Goal: Transaction & Acquisition: Book appointment/travel/reservation

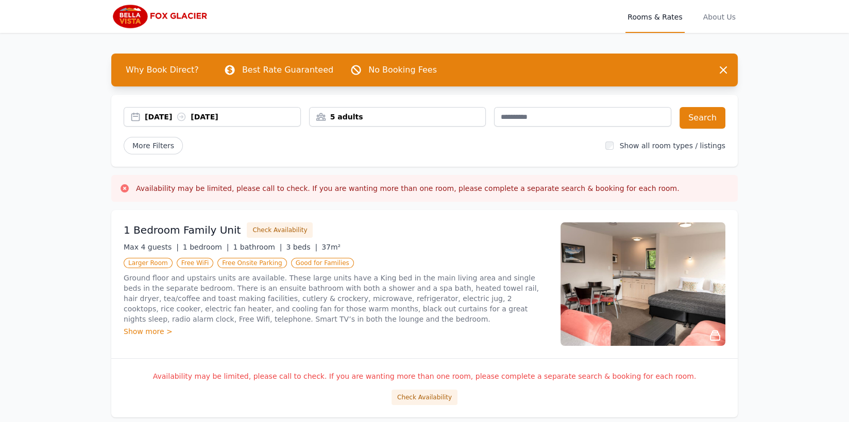
click at [133, 18] on img at bounding box center [160, 16] width 99 height 25
click at [641, 278] on img at bounding box center [642, 284] width 165 height 124
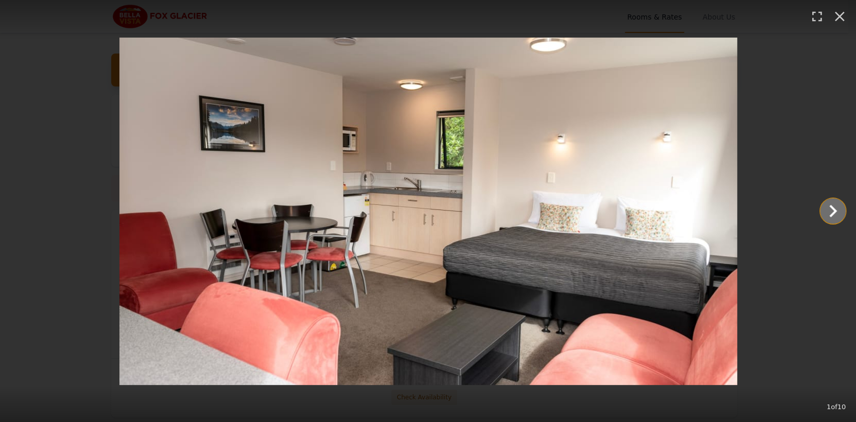
click at [834, 208] on icon "Show slide 2 of 10" at bounding box center [833, 211] width 25 height 25
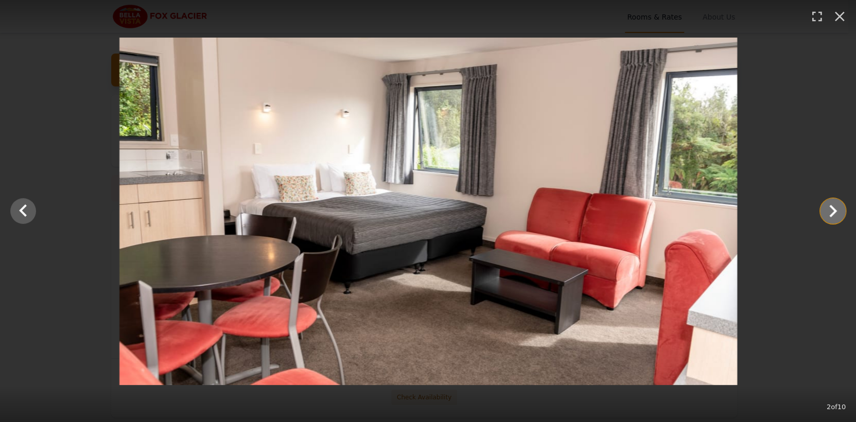
click at [834, 208] on icon "Show slide 3 of 10" at bounding box center [833, 211] width 25 height 25
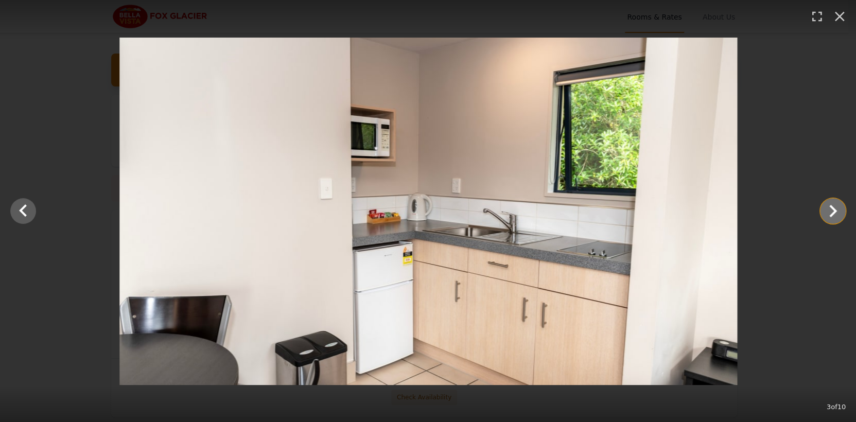
click at [834, 208] on icon "Show slide 4 of 10" at bounding box center [833, 211] width 25 height 25
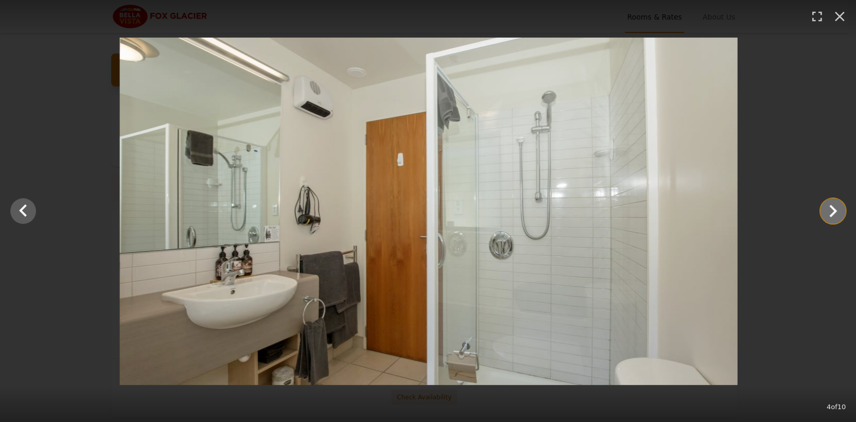
click at [834, 208] on icon "Show slide 5 of 10" at bounding box center [833, 211] width 25 height 25
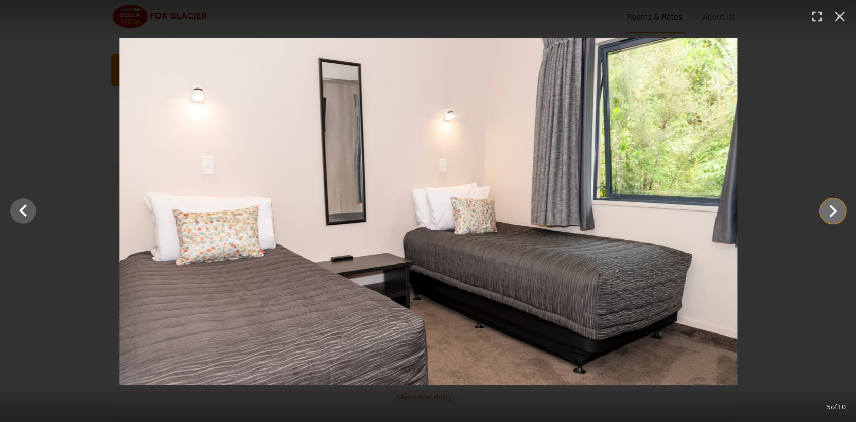
click at [834, 208] on icon "Show slide 6 of 10" at bounding box center [833, 211] width 25 height 25
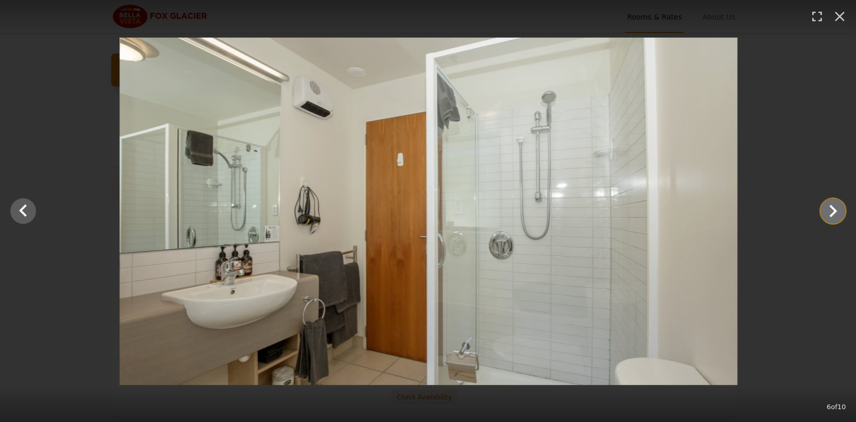
click at [834, 208] on icon "Show slide 7 of 10" at bounding box center [833, 211] width 25 height 25
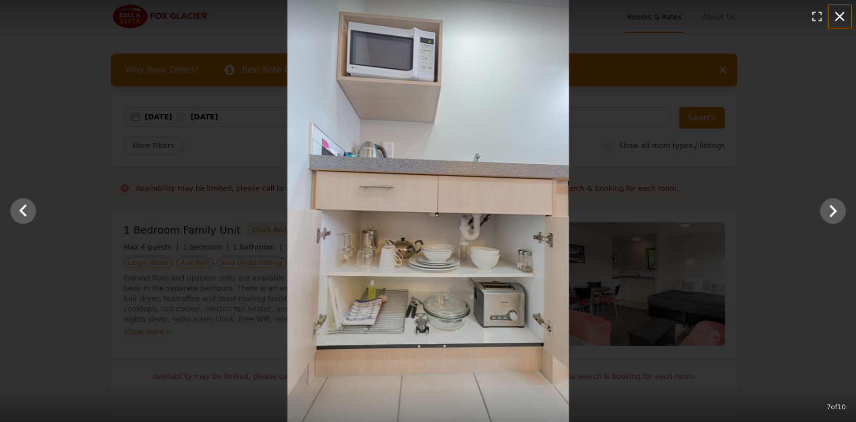
click at [836, 8] on icon "button" at bounding box center [840, 16] width 16 height 16
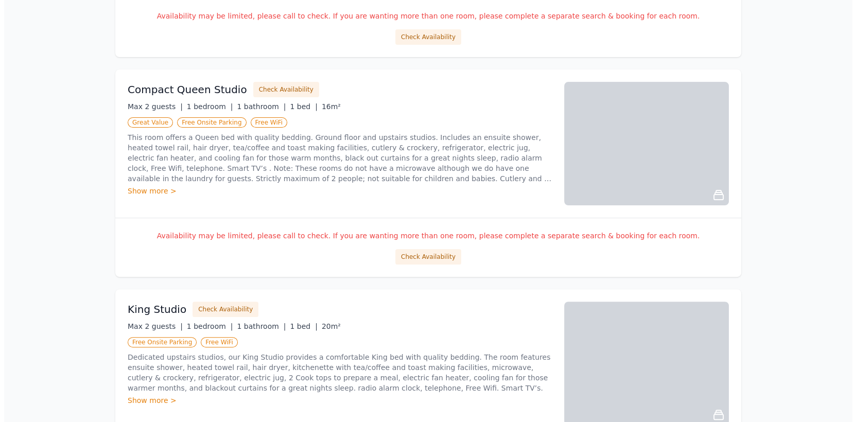
scroll to position [103, 0]
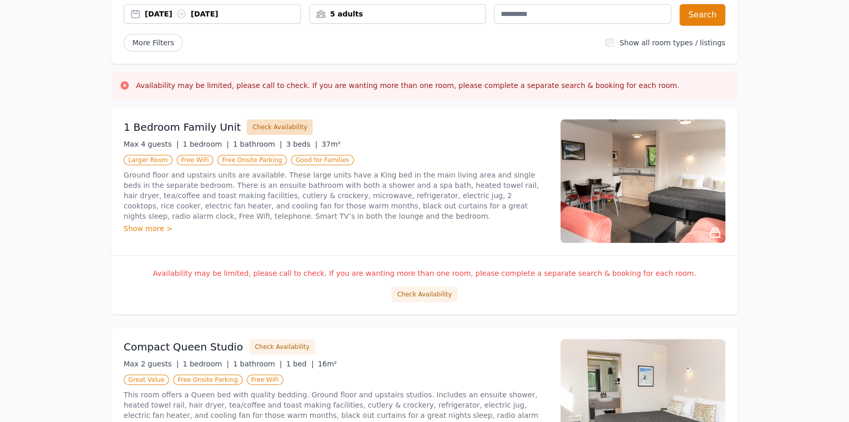
click at [277, 124] on button "Check Availability" at bounding box center [280, 126] width 66 height 15
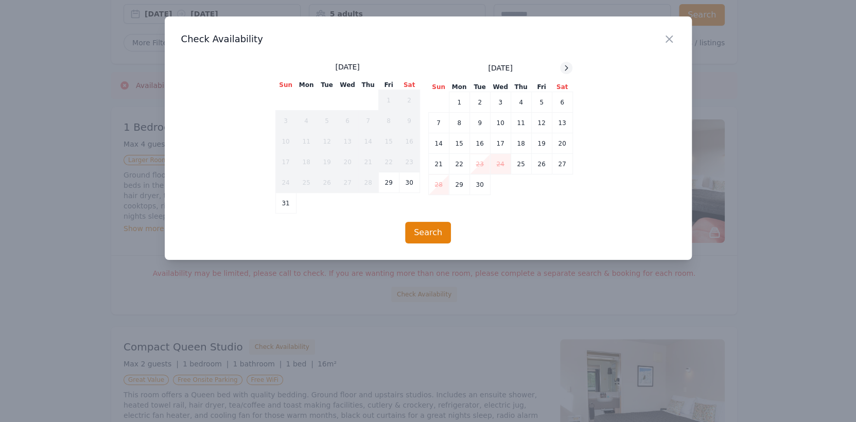
click at [568, 67] on icon at bounding box center [566, 68] width 8 height 8
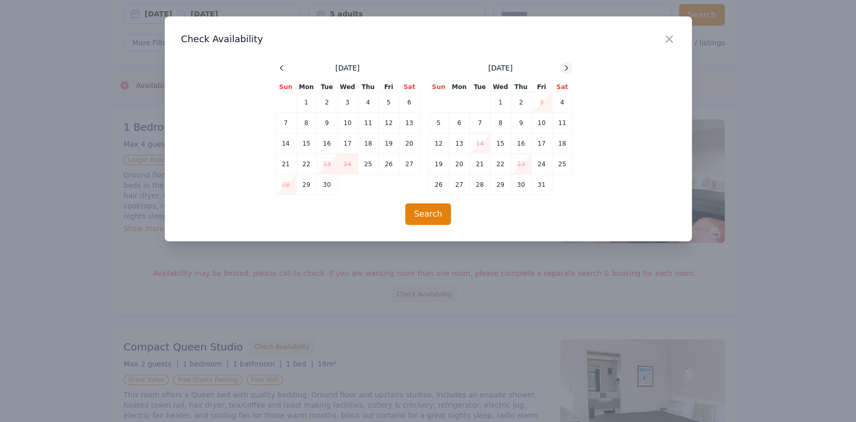
click at [568, 67] on icon at bounding box center [566, 68] width 8 height 8
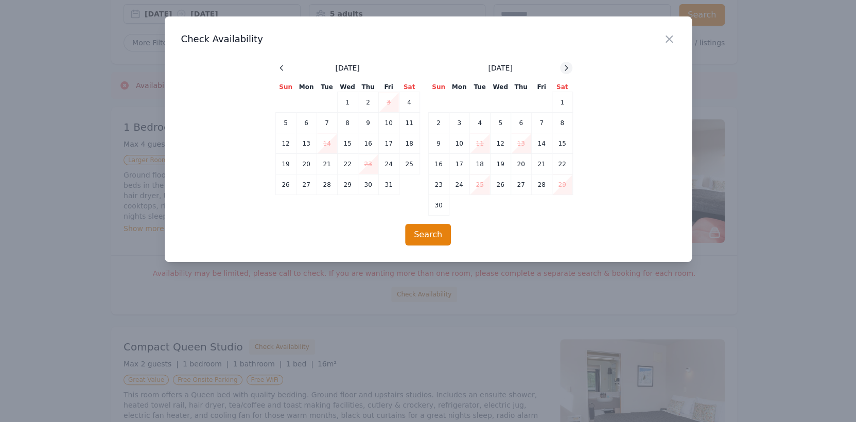
click at [568, 67] on icon at bounding box center [566, 68] width 8 height 8
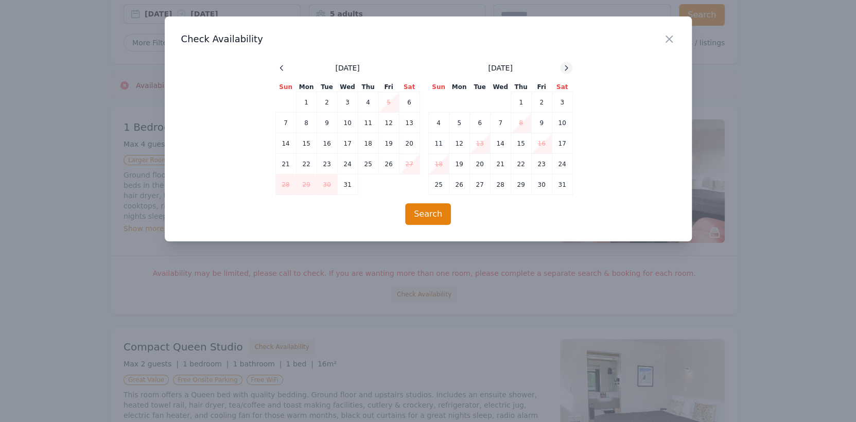
click at [568, 67] on icon at bounding box center [566, 68] width 8 height 8
click at [542, 97] on td "3" at bounding box center [541, 102] width 21 height 21
click at [557, 99] on td "4" at bounding box center [562, 102] width 21 height 21
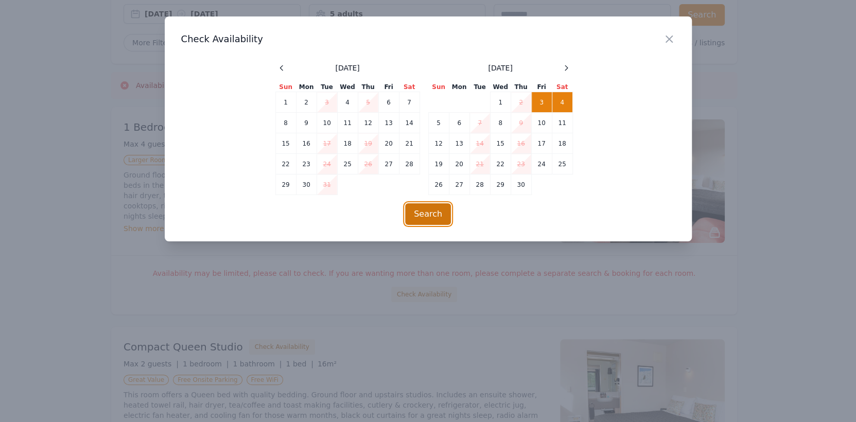
click at [418, 220] on button "Search" at bounding box center [428, 214] width 46 height 22
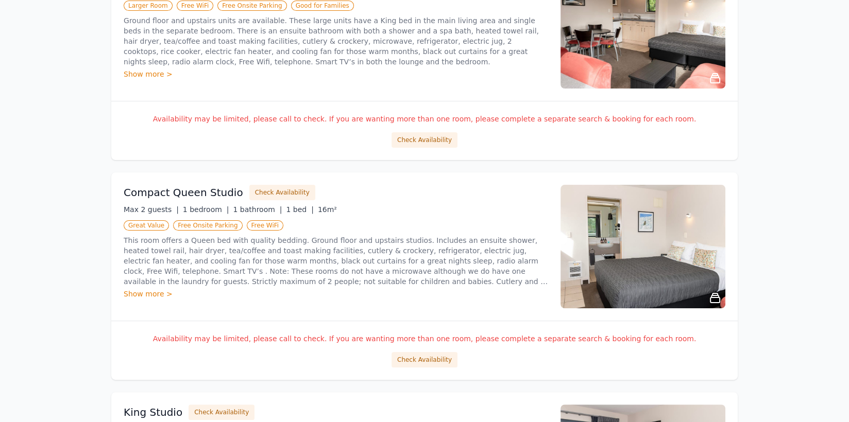
scroll to position [155, 0]
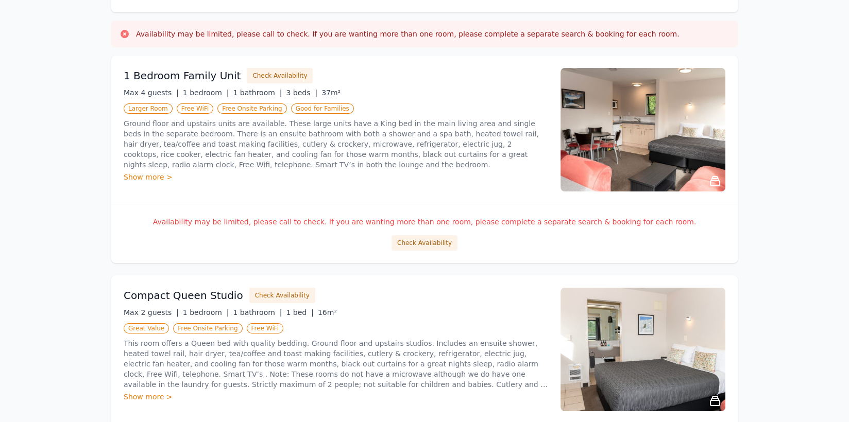
click at [654, 133] on img at bounding box center [642, 130] width 165 height 124
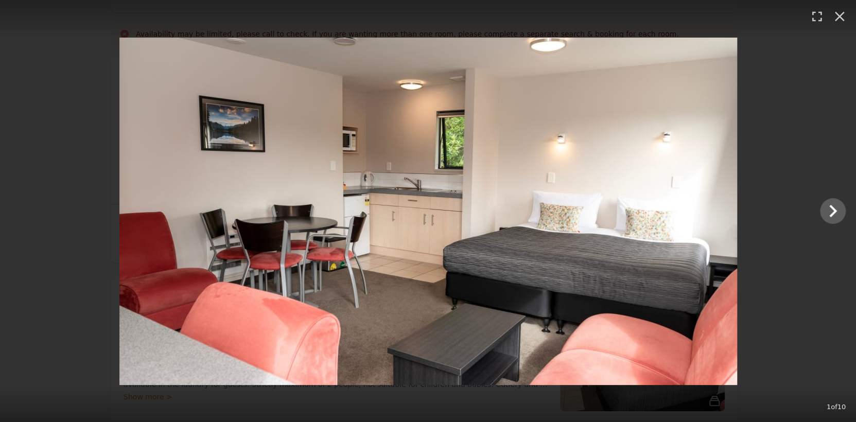
click at [848, 211] on div at bounding box center [428, 212] width 856 height 348
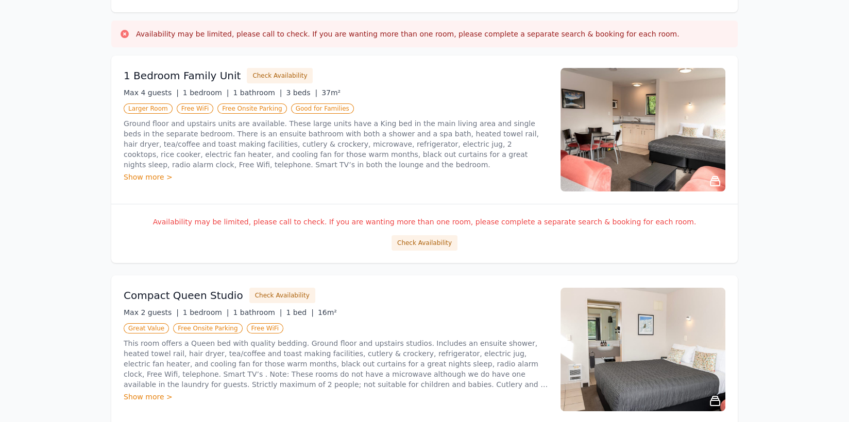
click at [608, 111] on img at bounding box center [642, 130] width 165 height 124
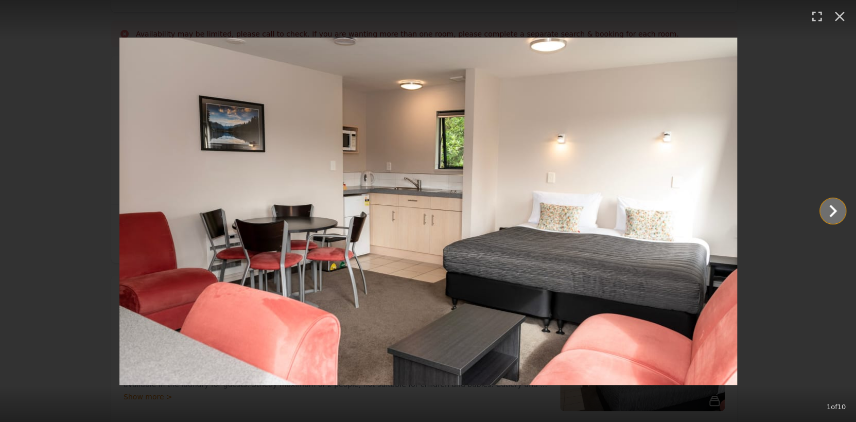
click at [827, 208] on icon "Show slide 2 of 10" at bounding box center [833, 211] width 25 height 25
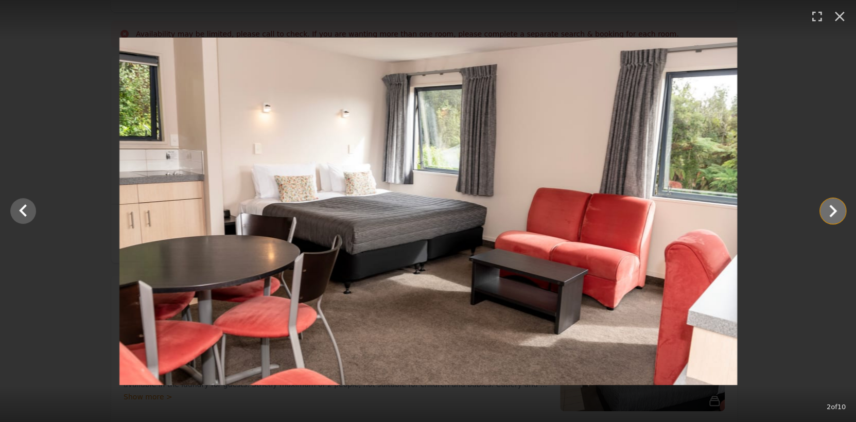
click at [827, 208] on icon "Show slide 3 of 10" at bounding box center [833, 211] width 25 height 25
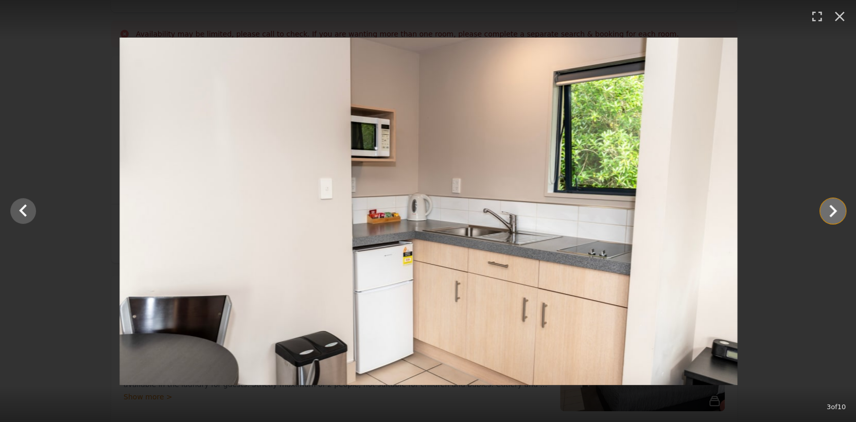
click at [827, 208] on icon "Show slide 4 of 10" at bounding box center [833, 211] width 25 height 25
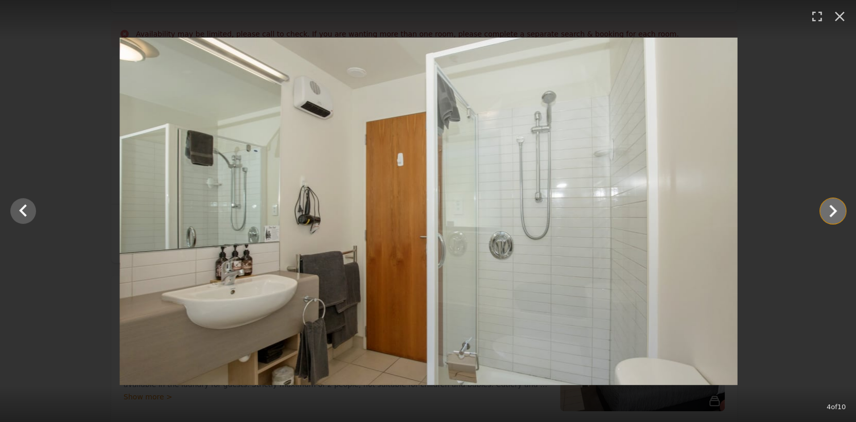
click at [827, 208] on icon "Show slide 5 of 10" at bounding box center [833, 211] width 25 height 25
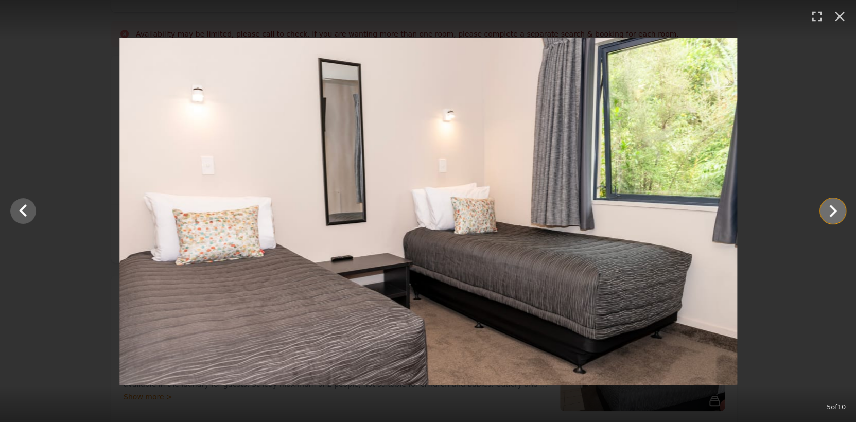
click at [827, 208] on icon "Show slide 6 of 10" at bounding box center [833, 211] width 25 height 25
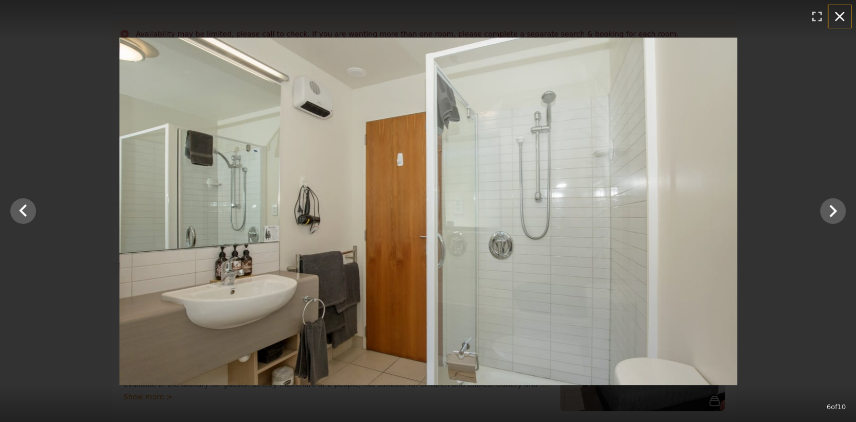
click at [842, 16] on icon "button" at bounding box center [840, 16] width 16 height 16
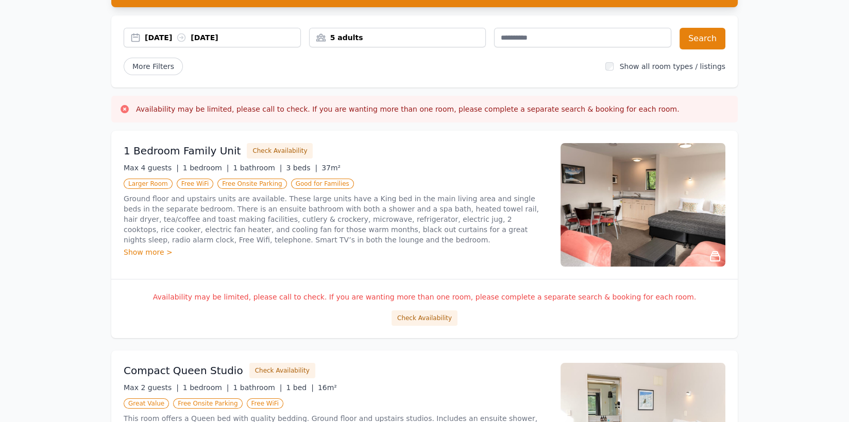
scroll to position [0, 0]
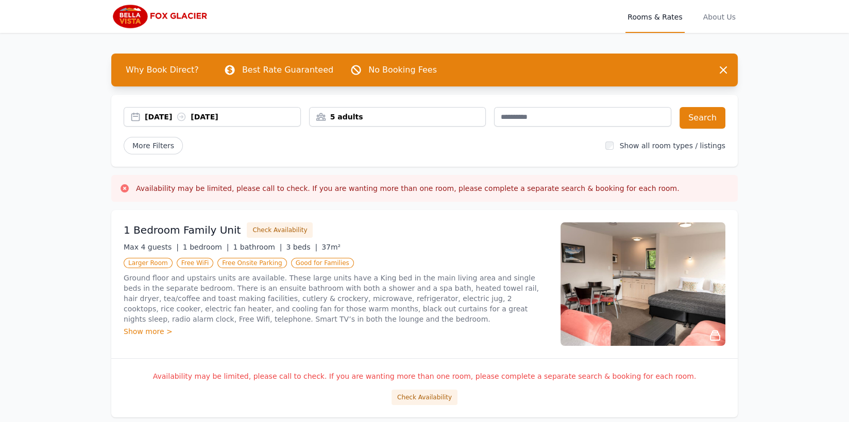
click at [355, 109] on div "5 adults" at bounding box center [397, 117] width 177 height 20
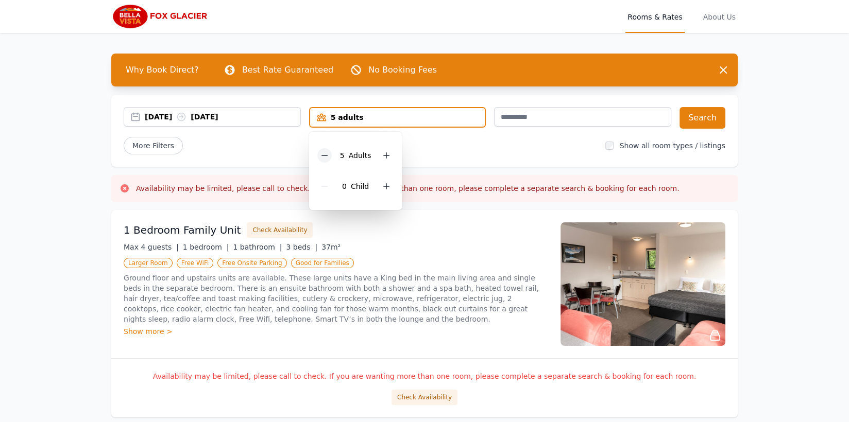
click at [318, 153] on div at bounding box center [324, 155] width 14 height 14
click at [699, 114] on button "Search" at bounding box center [702, 118] width 46 height 22
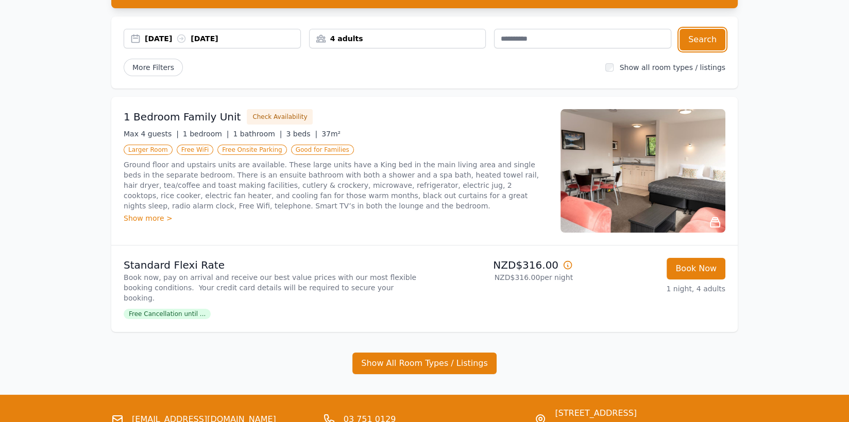
scroll to position [155, 0]
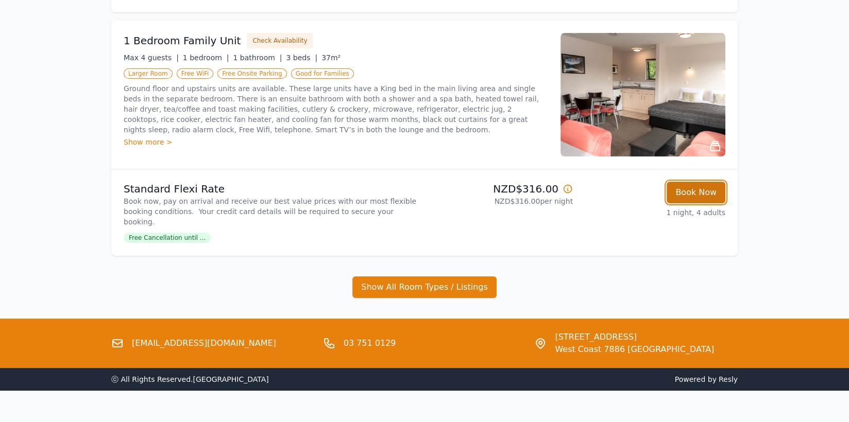
click at [690, 195] on button "Book Now" at bounding box center [695, 193] width 59 height 22
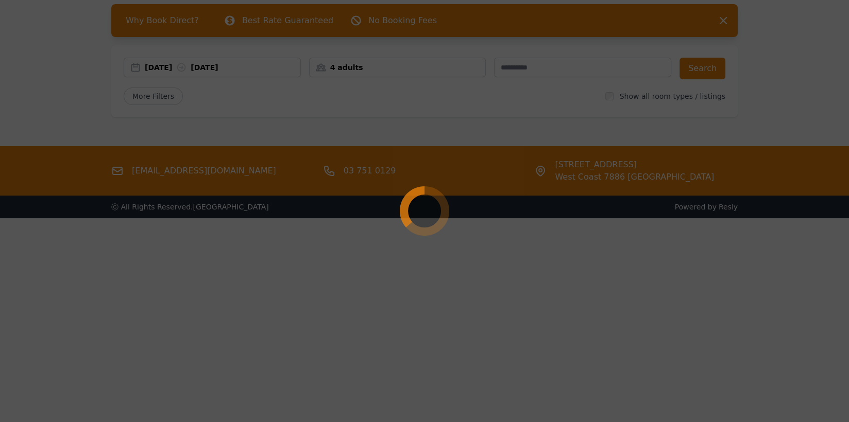
scroll to position [49, 0]
select select "**"
